Goal: Information Seeking & Learning: Learn about a topic

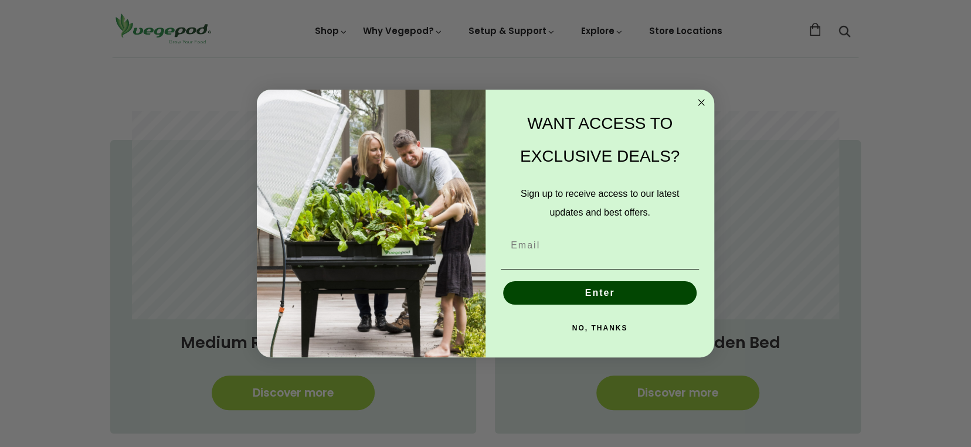
scroll to position [0, 233]
click at [698, 103] on circle "Close dialog" at bounding box center [701, 102] width 13 height 13
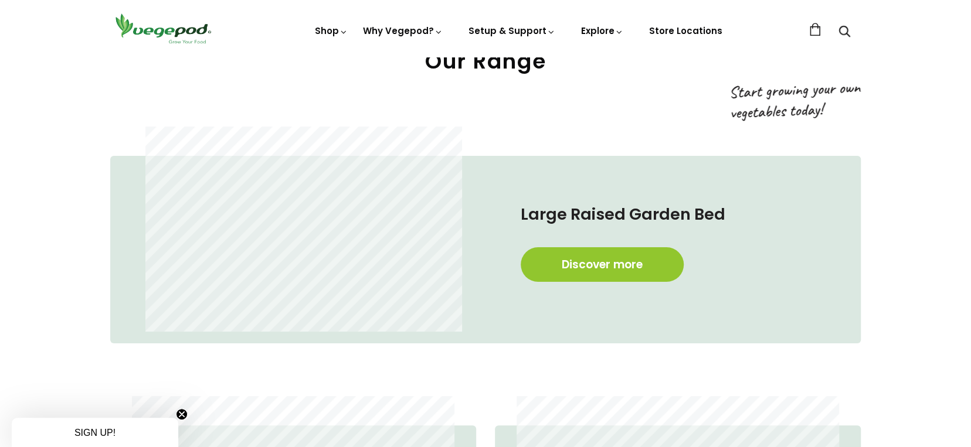
scroll to position [645, 0]
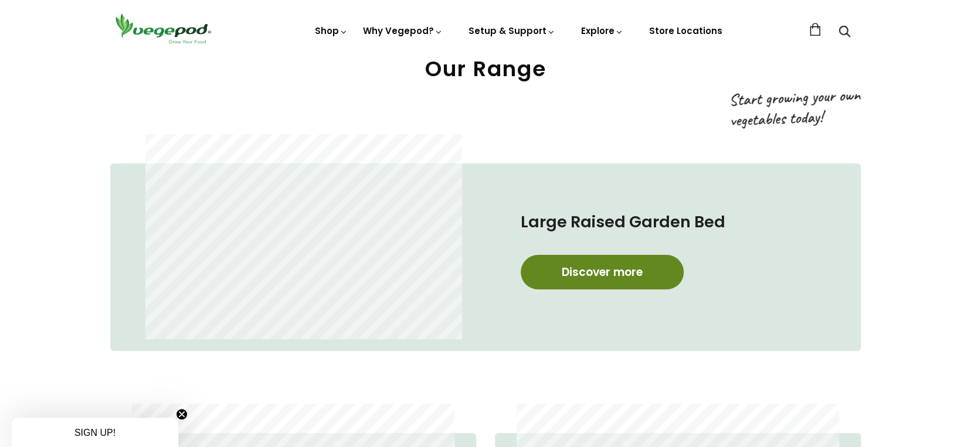
click at [596, 273] on link "Discover more" at bounding box center [602, 272] width 163 height 35
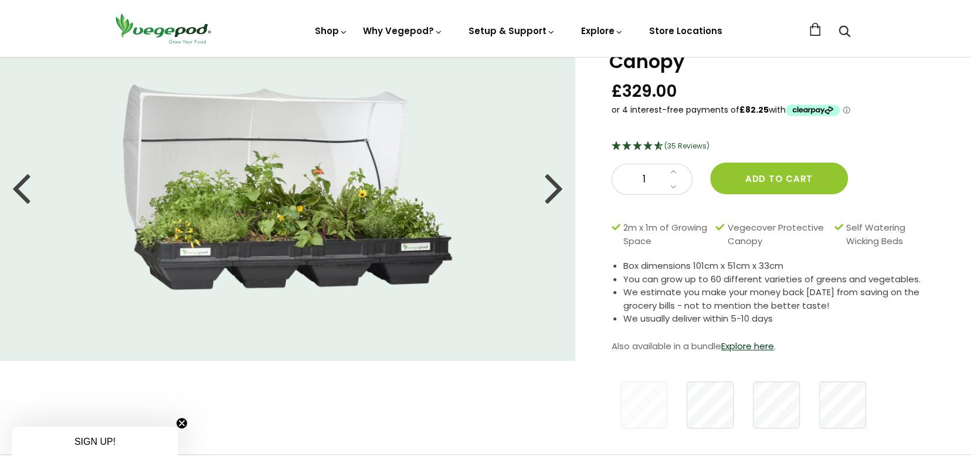
scroll to position [176, 0]
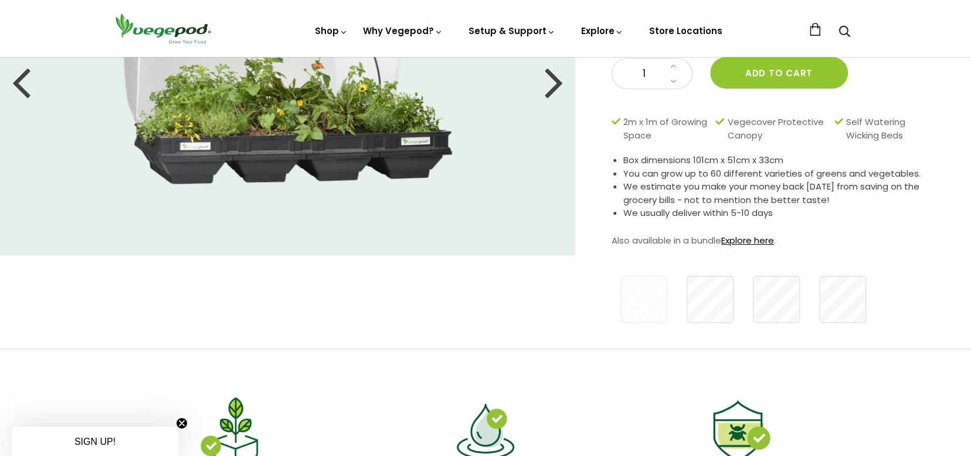
click at [748, 238] on link "Explore here" at bounding box center [747, 240] width 53 height 12
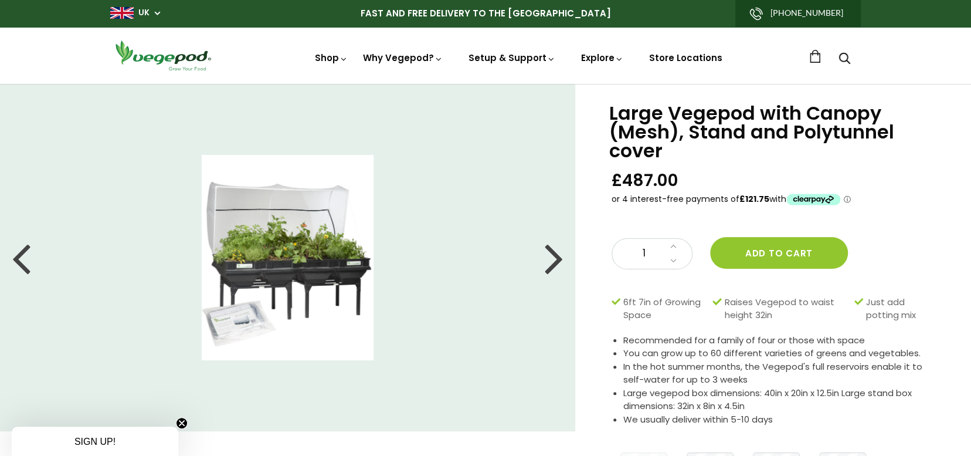
click at [557, 260] on div at bounding box center [554, 257] width 19 height 53
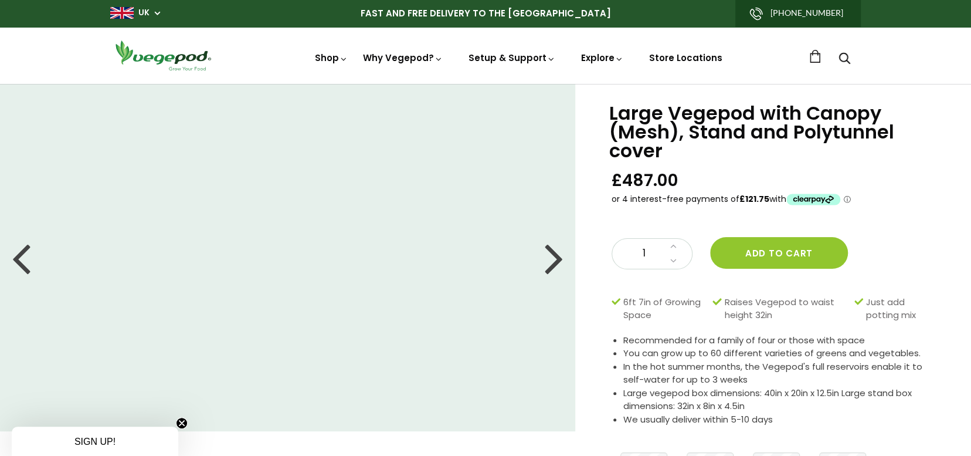
click at [557, 260] on div at bounding box center [554, 257] width 19 height 53
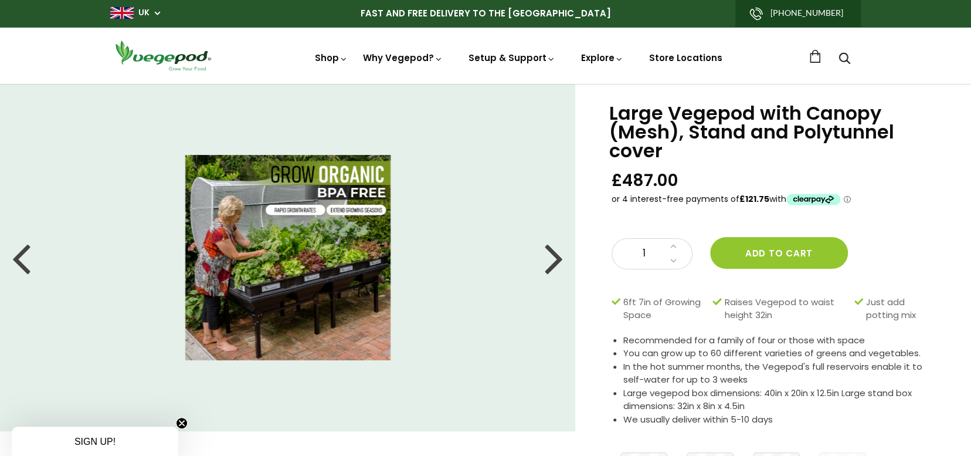
click at [557, 260] on div at bounding box center [554, 257] width 19 height 53
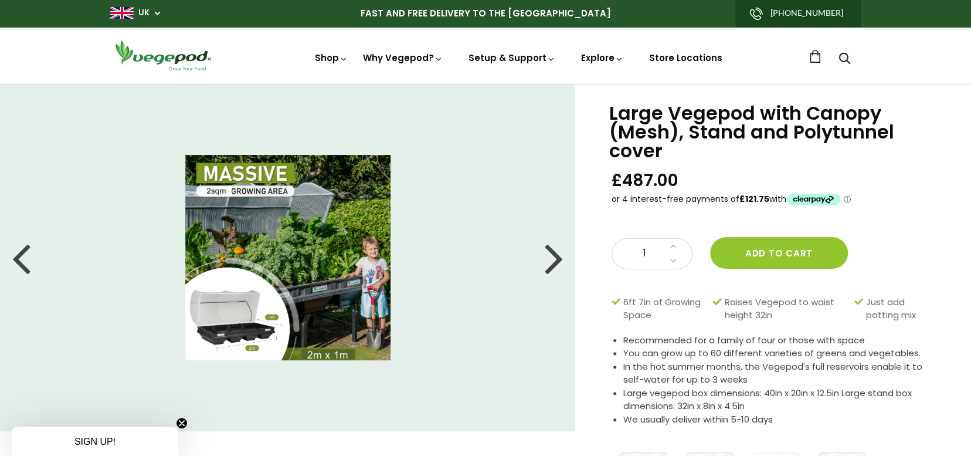
click at [557, 260] on div at bounding box center [554, 257] width 19 height 53
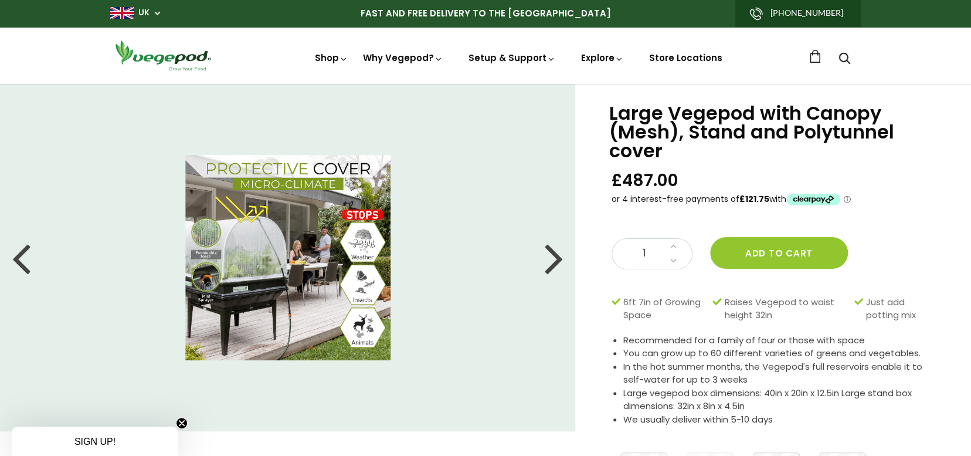
click at [557, 260] on div at bounding box center [554, 257] width 19 height 53
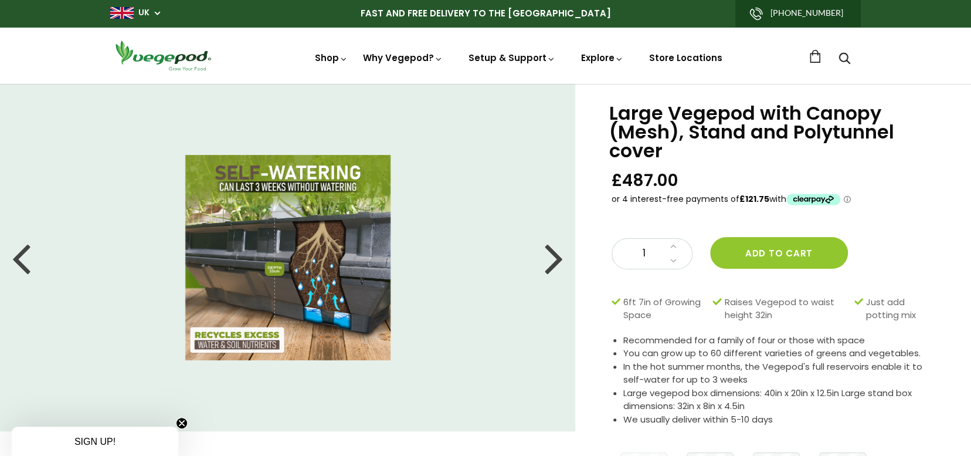
click at [557, 260] on div at bounding box center [554, 257] width 19 height 53
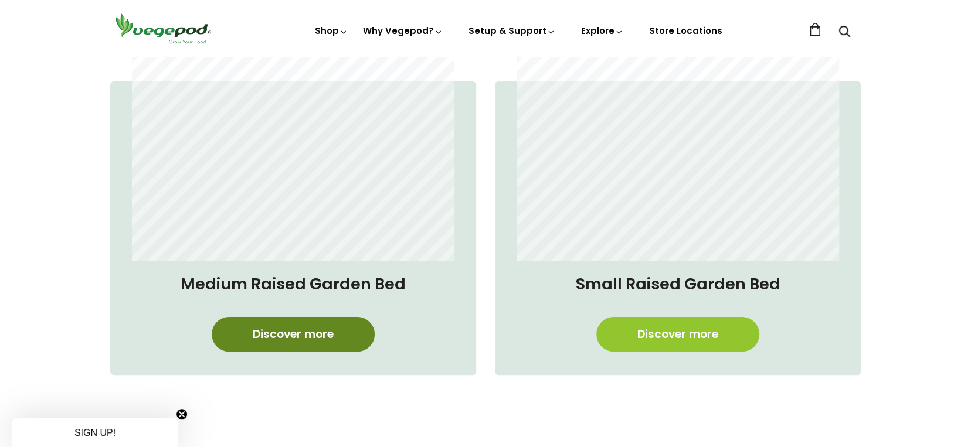
click at [286, 334] on link "Discover more" at bounding box center [293, 334] width 163 height 35
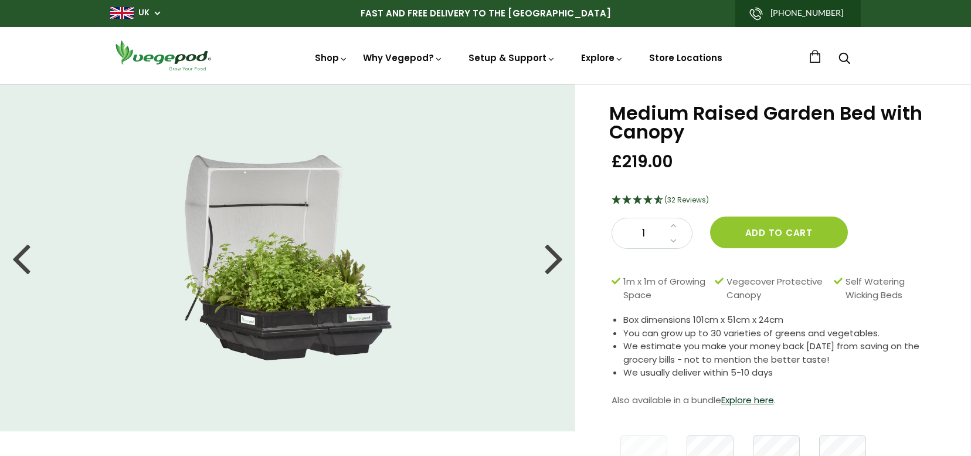
scroll to position [117, 0]
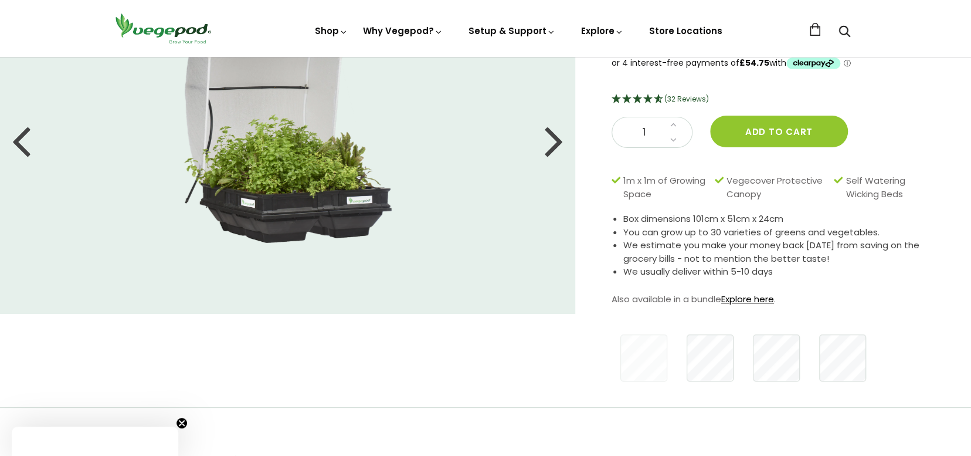
click at [747, 280] on div "Box dimensions 101cm x 51cm x 24cm You can grow up to 30 varieties of greens an…" at bounding box center [777, 260] width 330 height 96
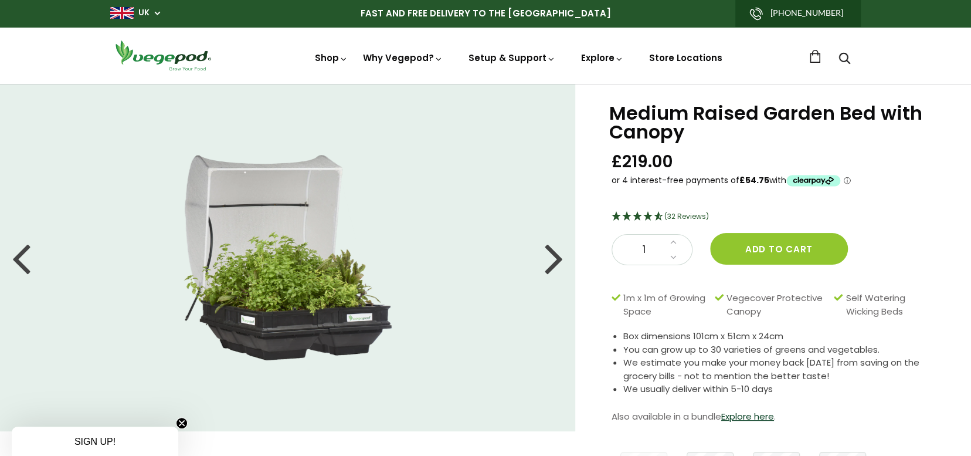
scroll to position [235, 0]
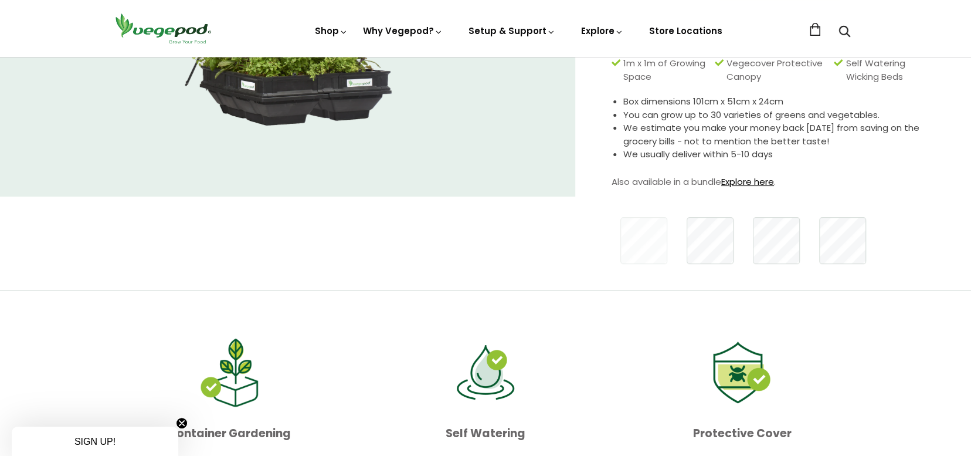
click at [755, 182] on link "Explore here" at bounding box center [747, 181] width 53 height 12
